Goal: Navigation & Orientation: Find specific page/section

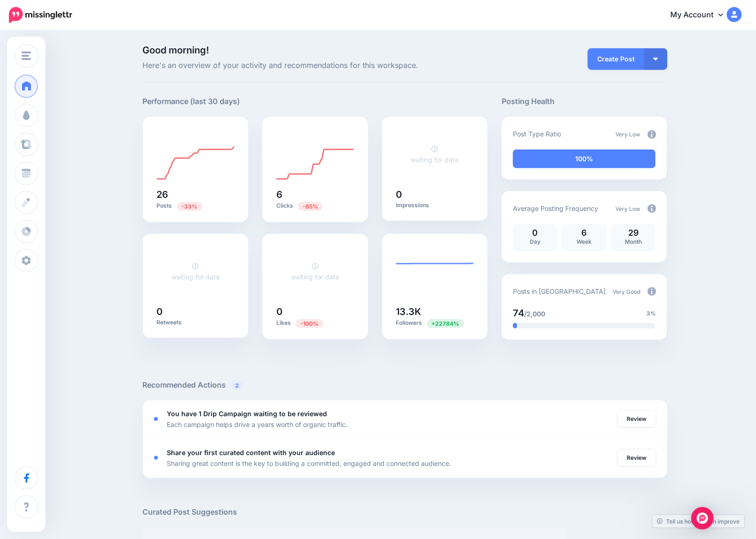
click at [735, 14] on link "My Account" at bounding box center [702, 15] width 81 height 23
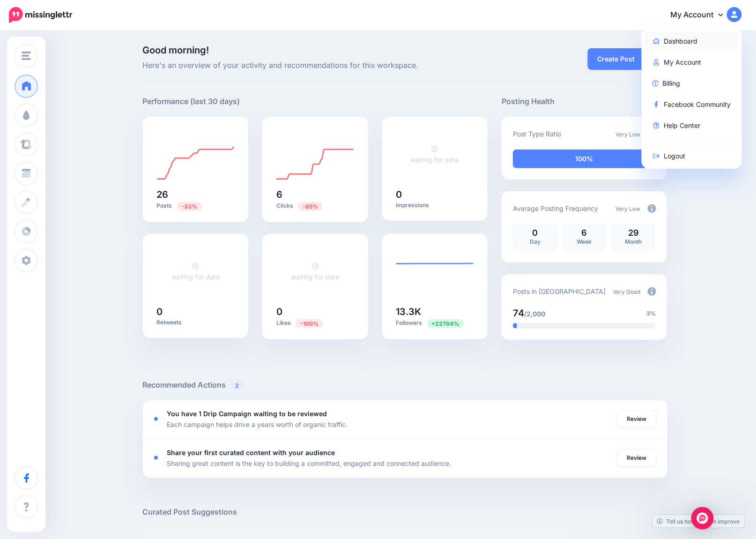
click at [704, 38] on link "Dashboard" at bounding box center [692, 41] width 93 height 18
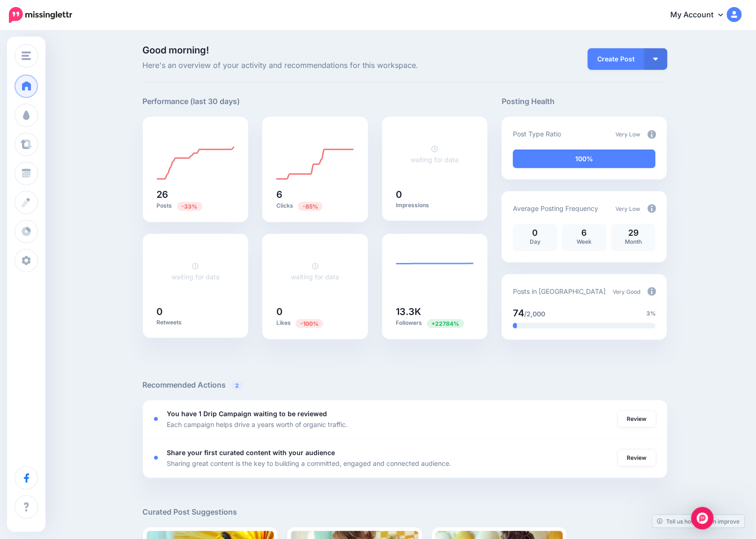
click at [724, 14] on link "My Account" at bounding box center [702, 15] width 81 height 23
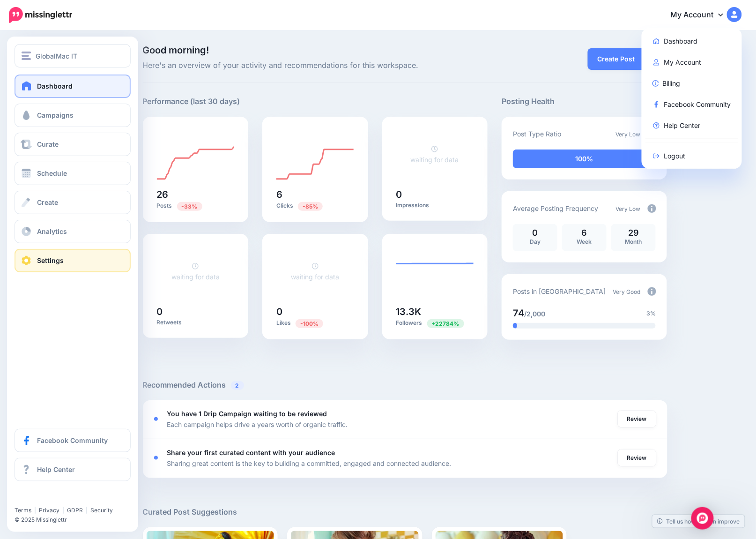
click at [30, 263] on span at bounding box center [26, 260] width 12 height 9
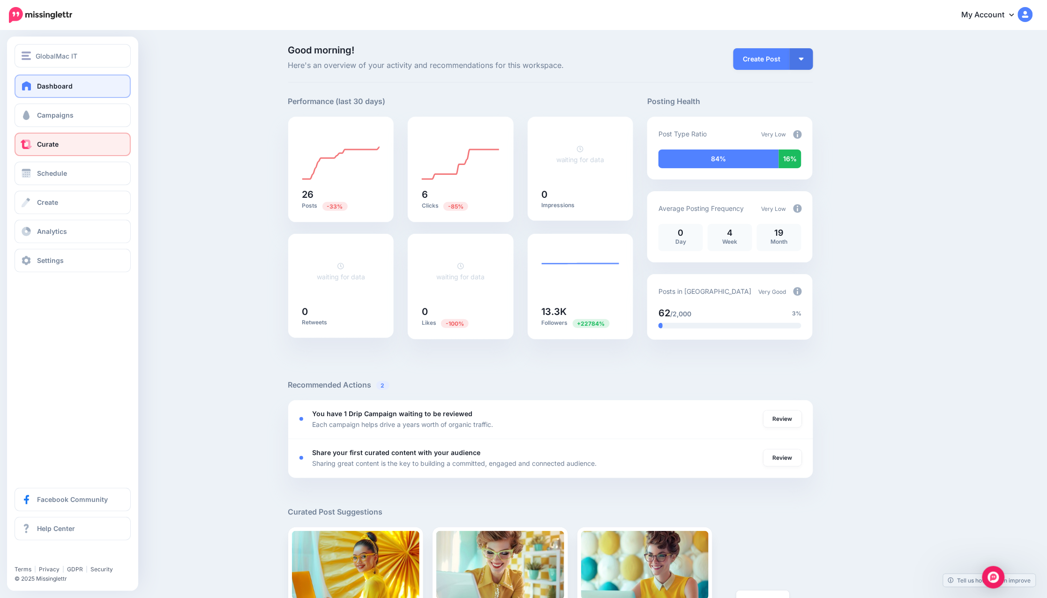
click at [67, 142] on link "Curate" at bounding box center [73, 144] width 116 height 23
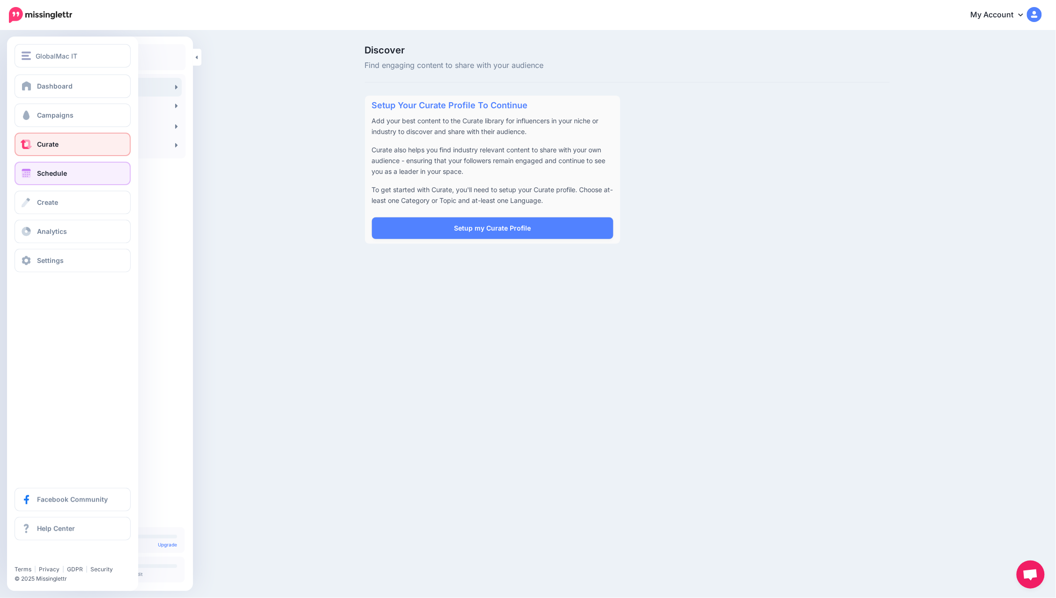
click at [36, 171] on link "Schedule" at bounding box center [73, 173] width 116 height 23
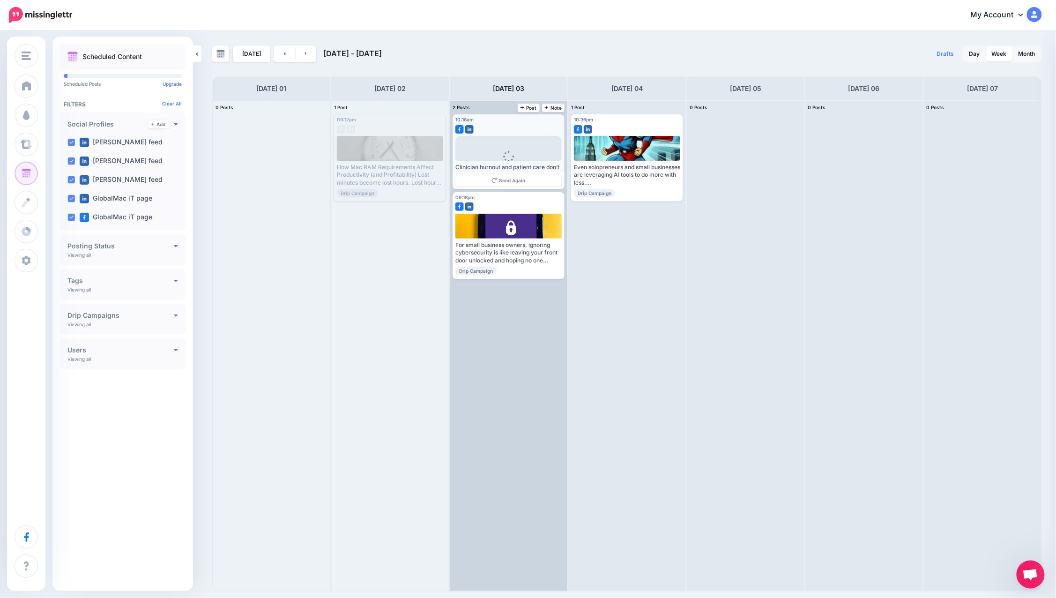
click at [552, 121] on div "Published" at bounding box center [540, 120] width 44 height 5
click at [482, 120] on div "10:16am [DATE] 10:16am" at bounding box center [487, 120] width 62 height 6
